Goal: Task Accomplishment & Management: Manage account settings

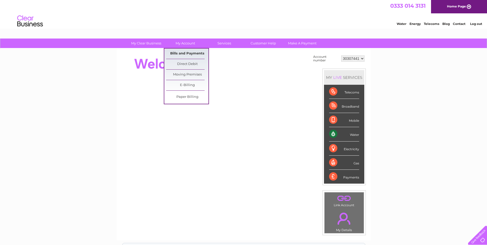
click at [182, 53] on link "Bills and Payments" at bounding box center [187, 54] width 42 height 10
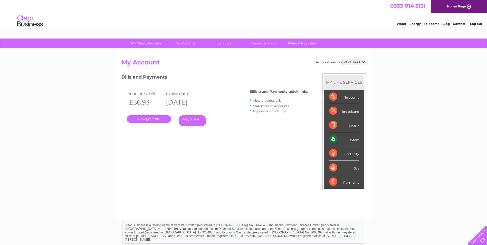
click at [151, 120] on link "." at bounding box center [149, 118] width 45 height 7
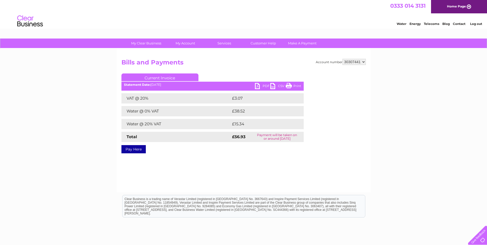
click at [257, 86] on link "PDF" at bounding box center [262, 86] width 15 height 7
click at [476, 24] on link "Log out" at bounding box center [476, 24] width 12 height 4
